Goal: Find specific fact: Find contact information

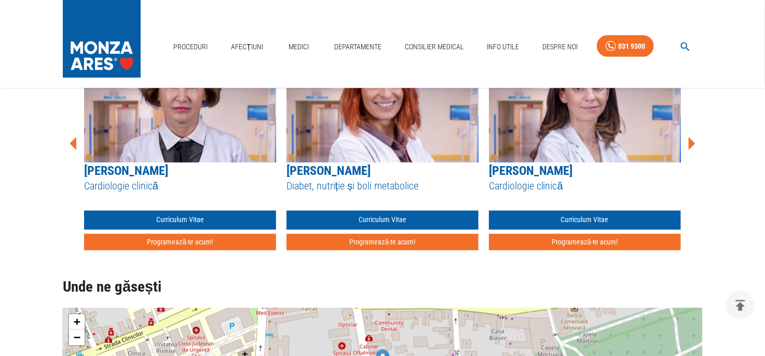
scroll to position [969, 0]
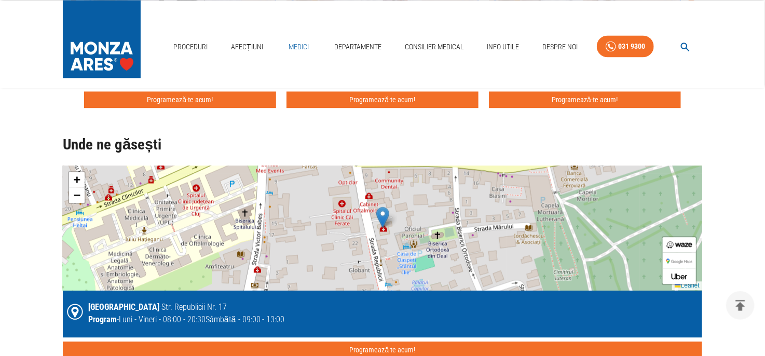
click at [297, 47] on link "Medici" at bounding box center [298, 46] width 33 height 21
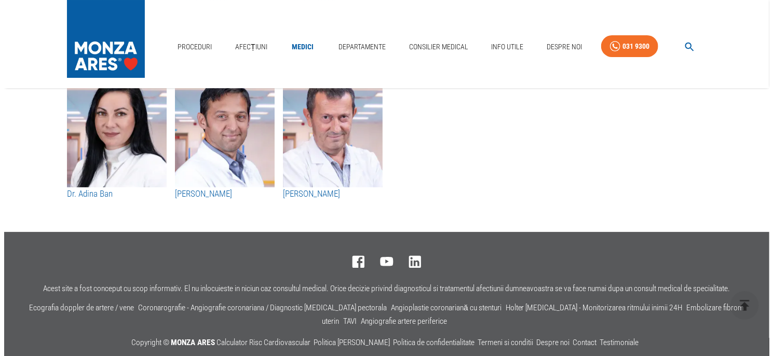
scroll to position [5512, 0]
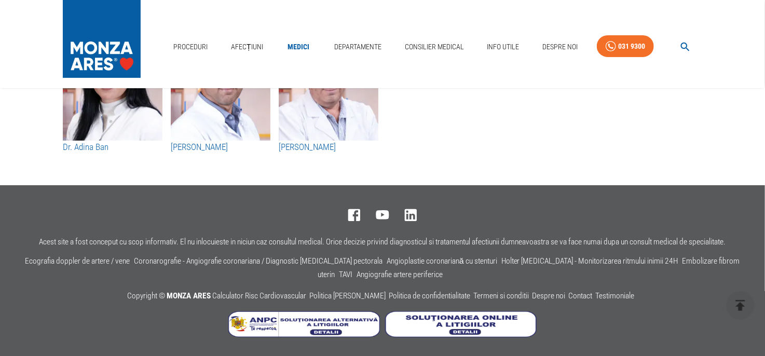
drag, startPoint x: 670, startPoint y: 45, endPoint x: 676, endPoint y: 47, distance: 6.7
click at [676, 47] on button "button" at bounding box center [685, 47] width 33 height 20
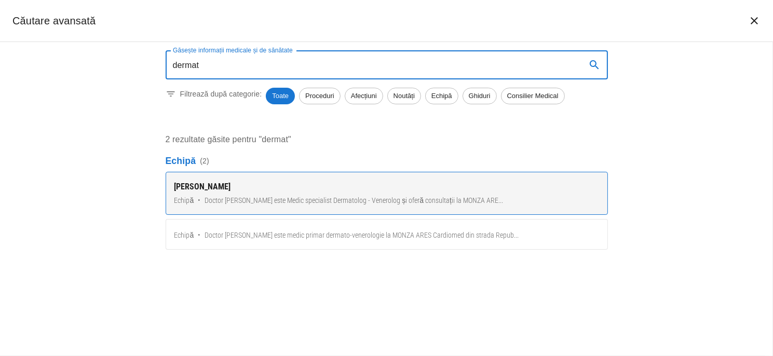
type input "dermat"
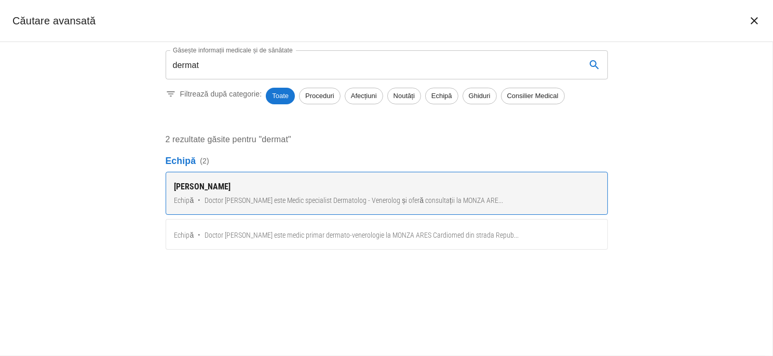
click at [243, 207] on link "[PERSON_NAME] Echipă • Doctor [PERSON_NAME] este Medic specialist Dermatolog - …" at bounding box center [387, 193] width 442 height 43
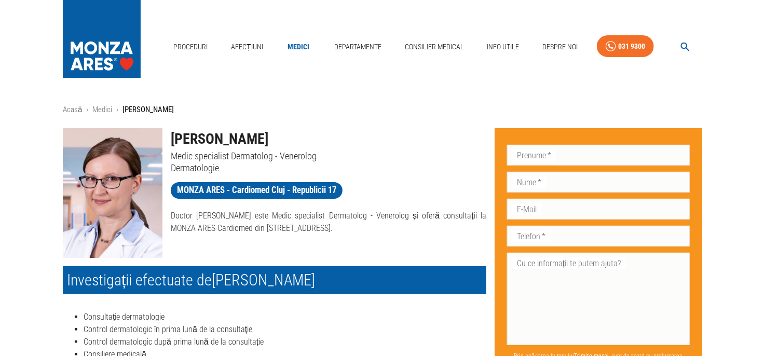
drag, startPoint x: 305, startPoint y: 227, endPoint x: 238, endPoint y: 236, distance: 67.5
click at [238, 236] on div "[PERSON_NAME] Medic specialist Dermatolog - Venerolog Dermatologie MONZA ARES -…" at bounding box center [324, 189] width 324 height 138
copy p "[STREET_ADDRESS]."
